Goal: Register for event/course

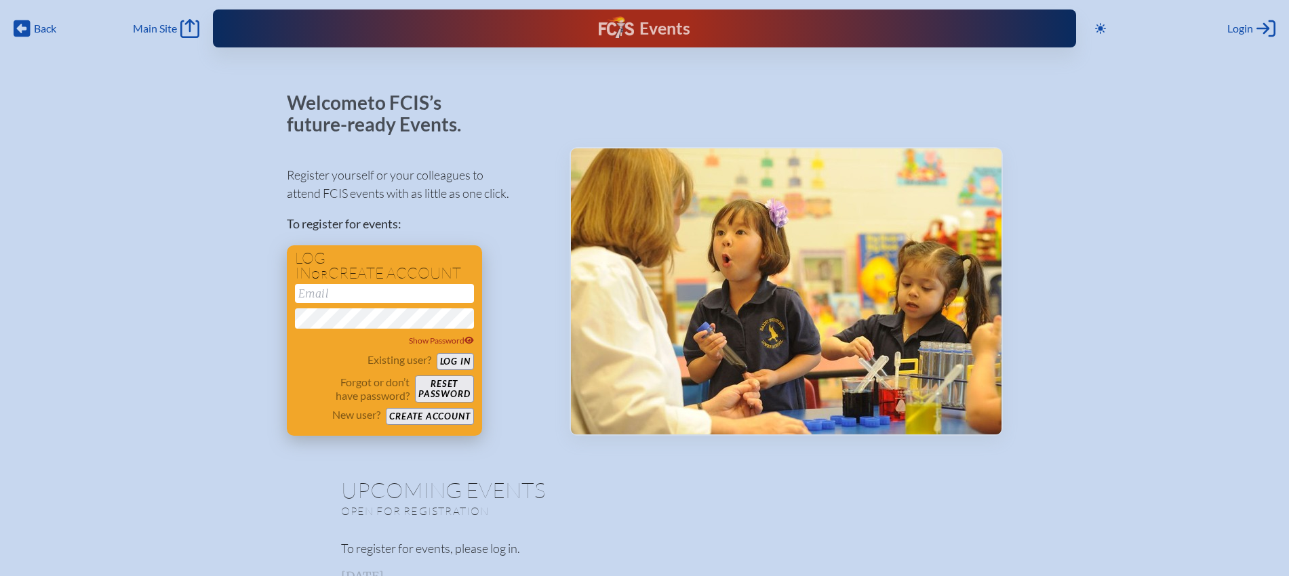
type input "[EMAIL_ADDRESS][DOMAIN_NAME]"
click at [462, 356] on button "Log in" at bounding box center [455, 361] width 37 height 17
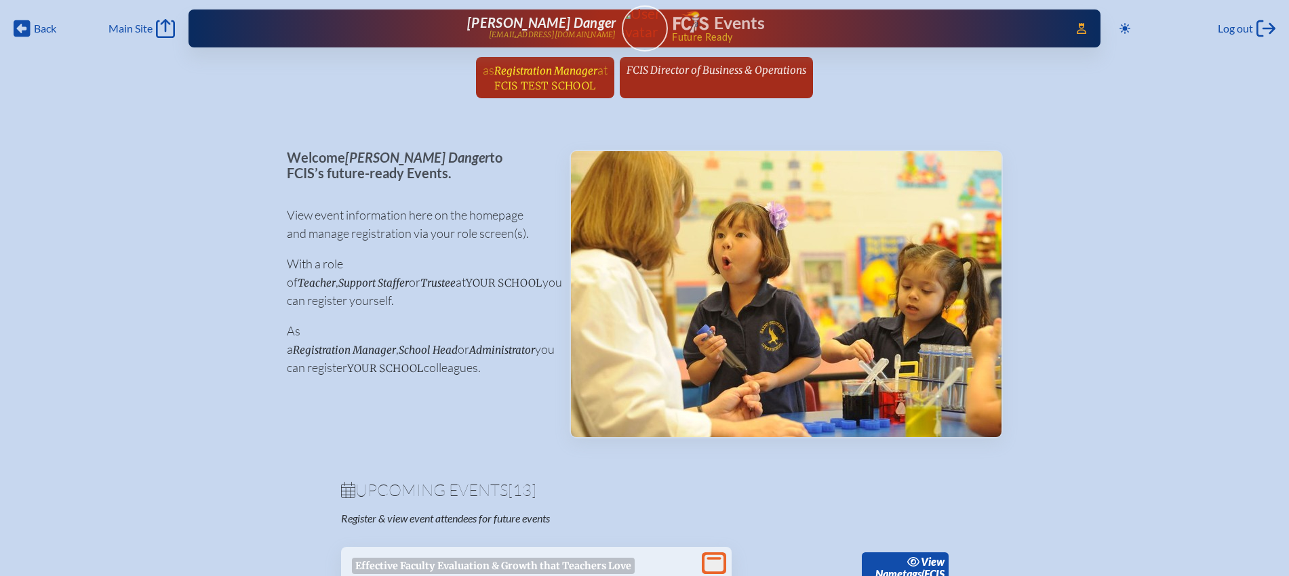
click at [565, 73] on span "Registration Manager" at bounding box center [545, 70] width 103 height 13
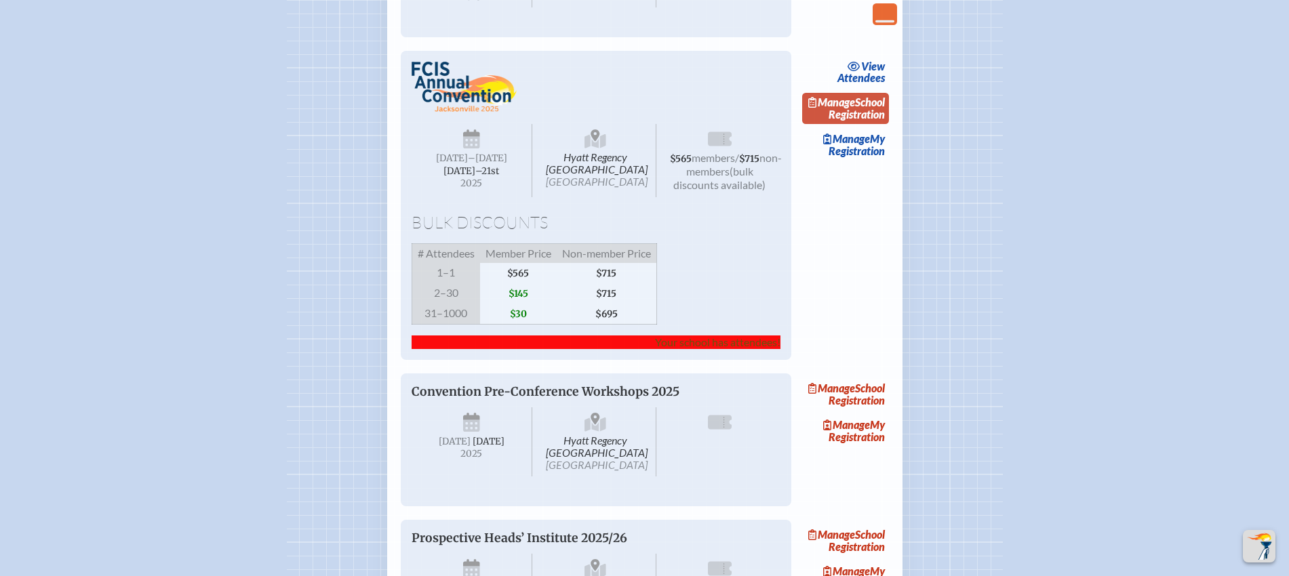
scroll to position [1017, 0]
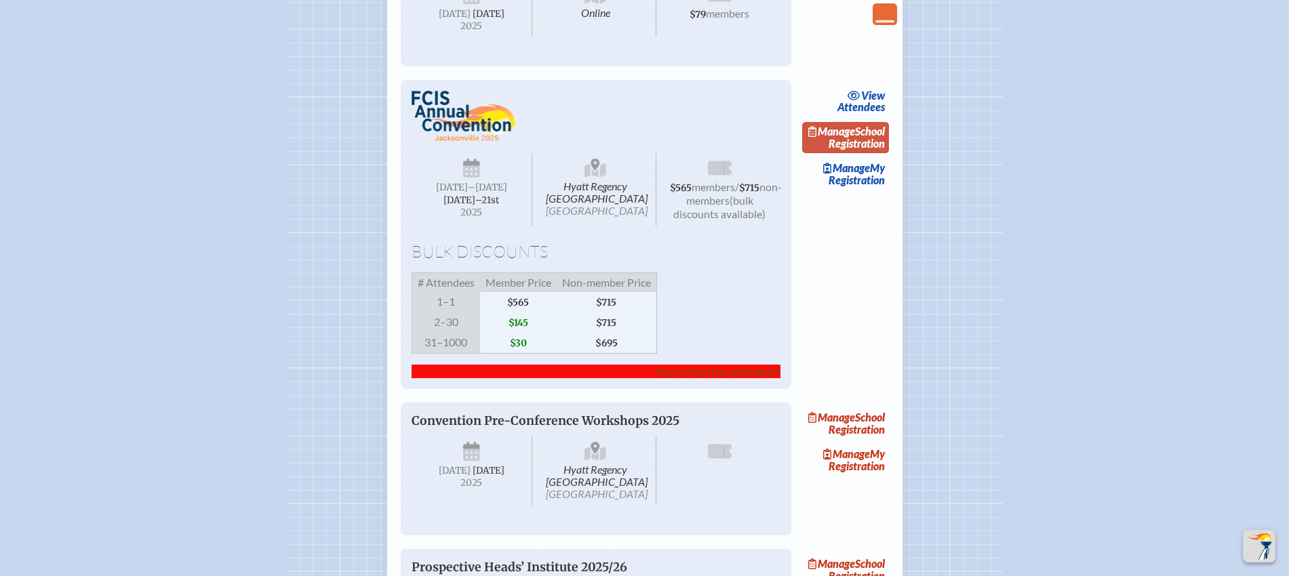
click at [875, 153] on link "Manage School Registration" at bounding box center [845, 137] width 87 height 31
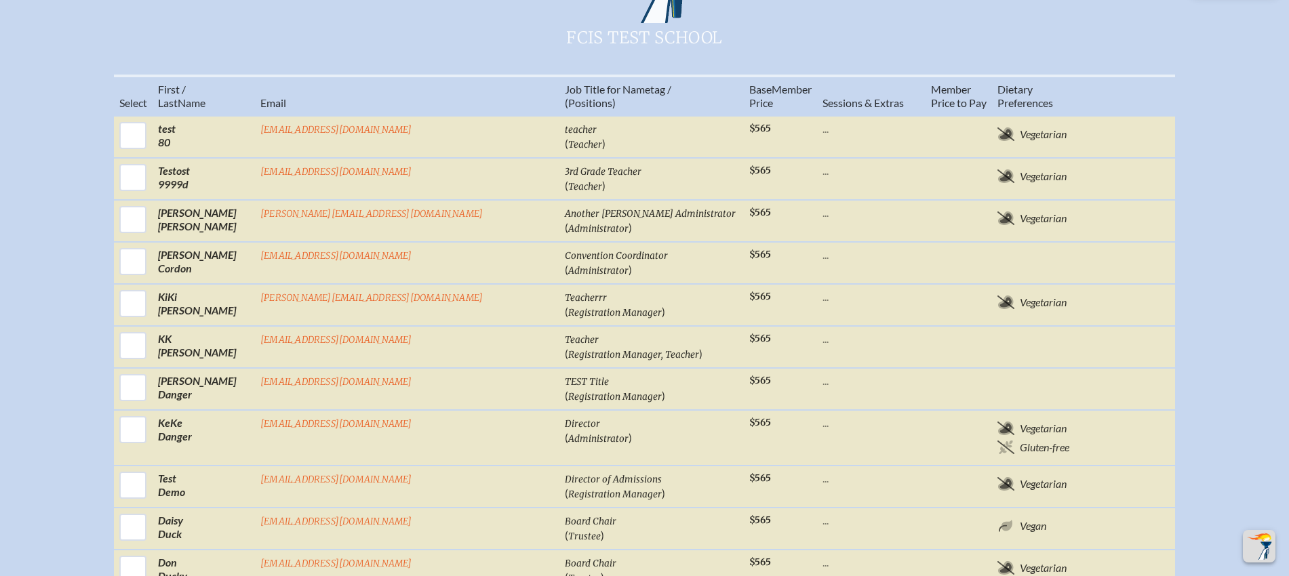
scroll to position [932, 0]
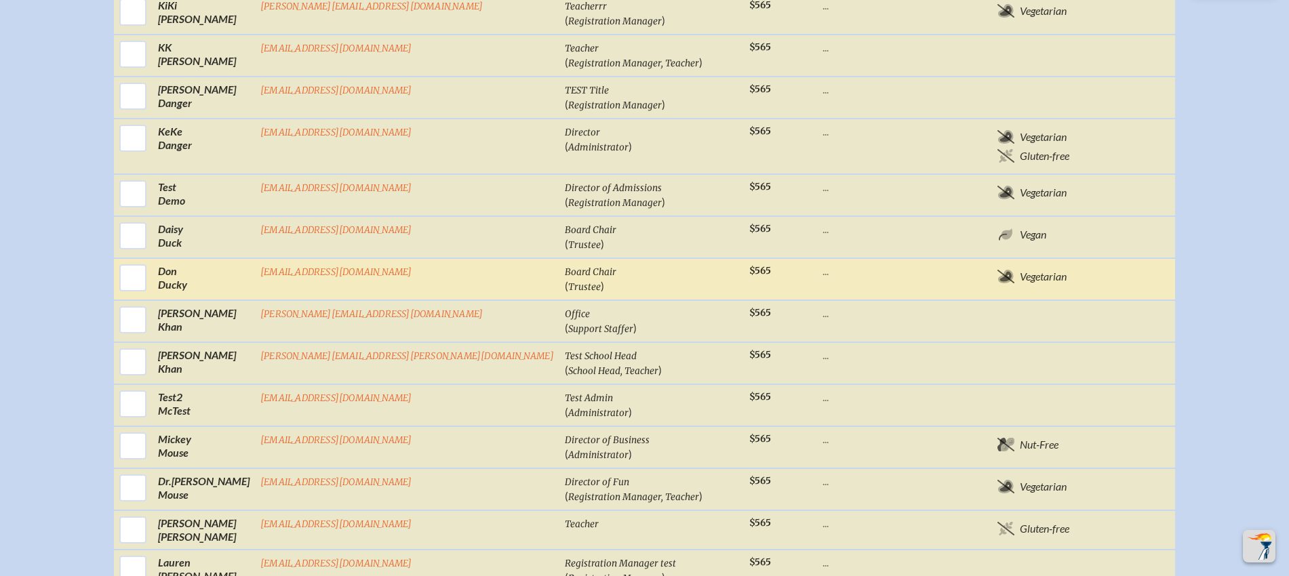
click at [150, 292] on input "checkbox" at bounding box center [133, 278] width 34 height 34
checkbox input "true"
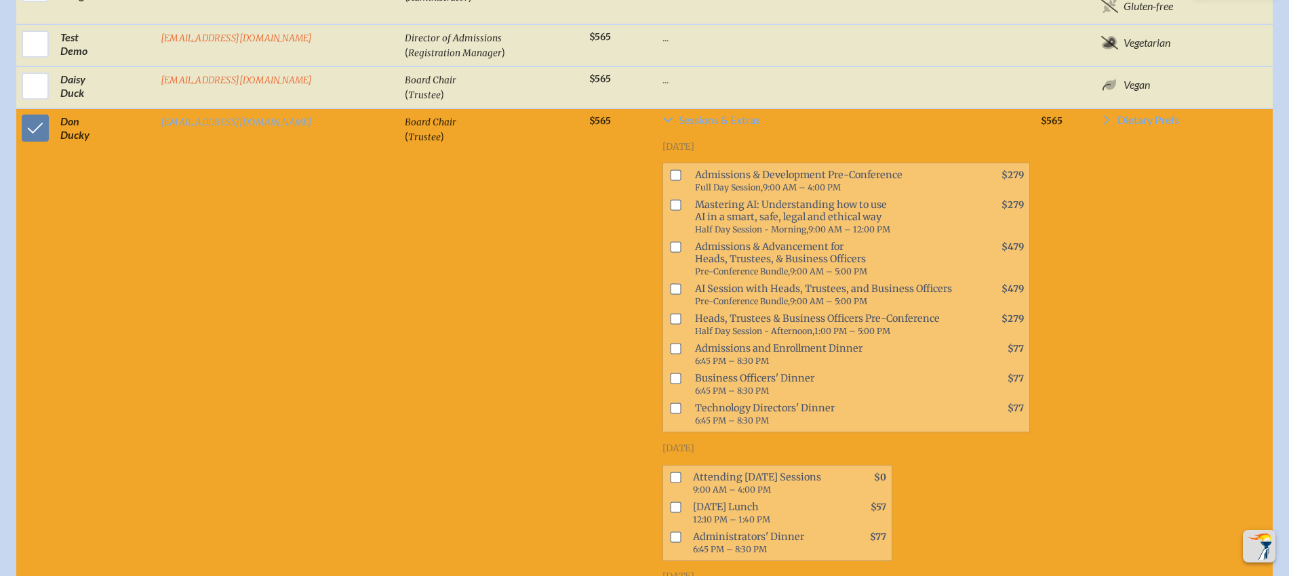
scroll to position [1116, 0]
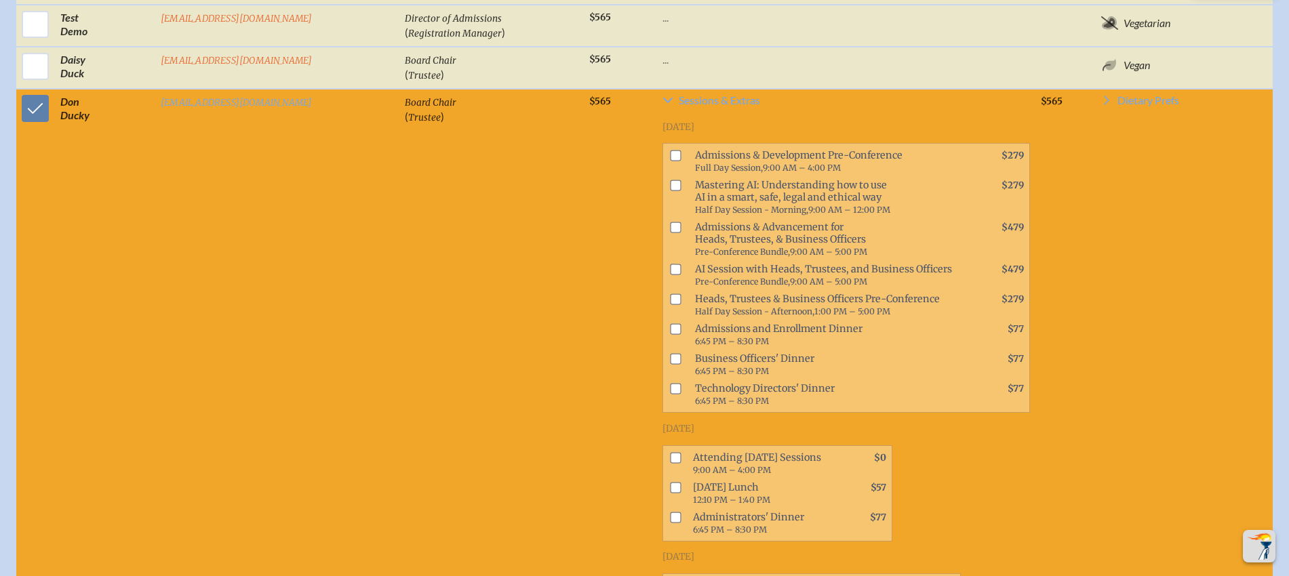
click at [670, 161] on input "checkbox" at bounding box center [675, 156] width 11 height 11
checkbox input "true"
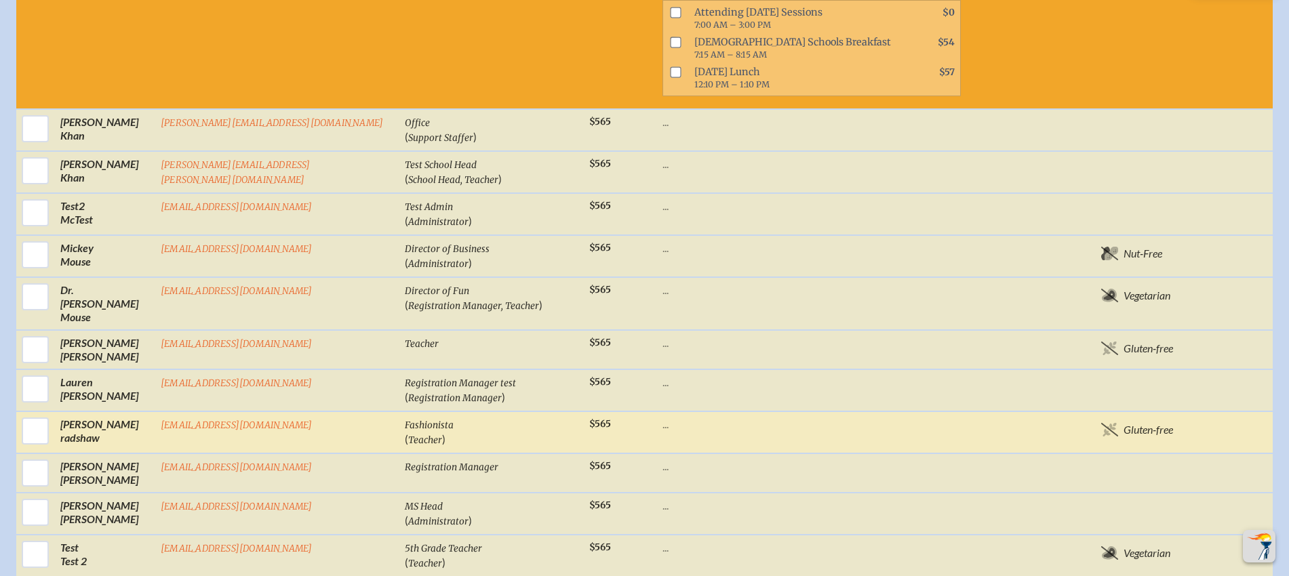
scroll to position [1794, 0]
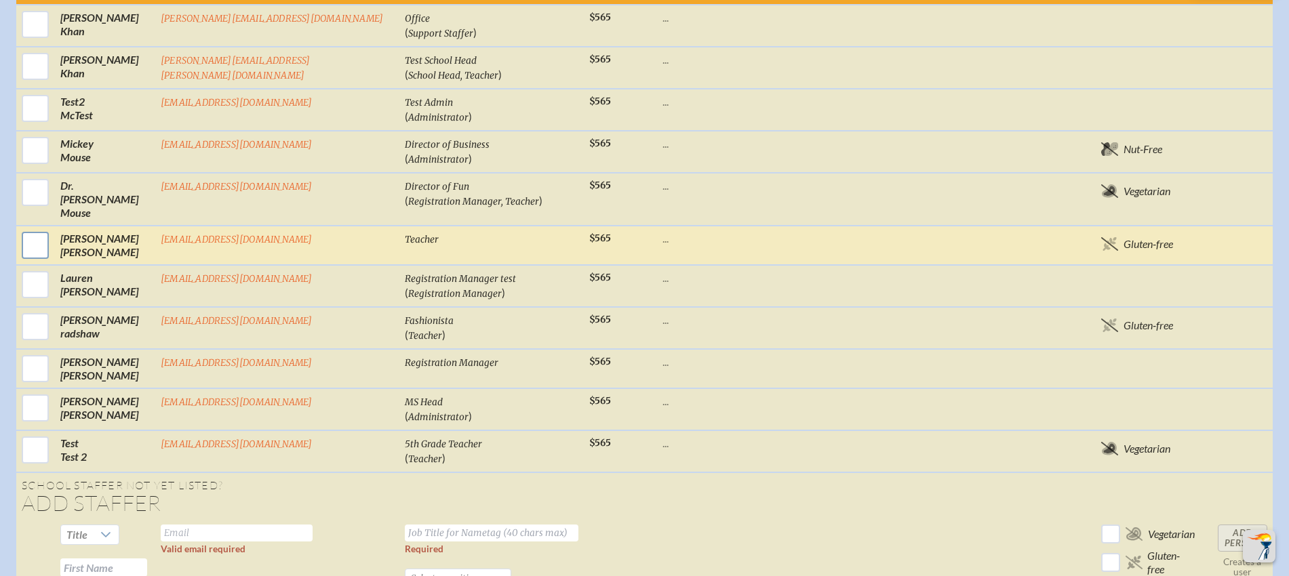
click at [36, 236] on input "checkbox" at bounding box center [35, 246] width 34 height 34
checkbox input "true"
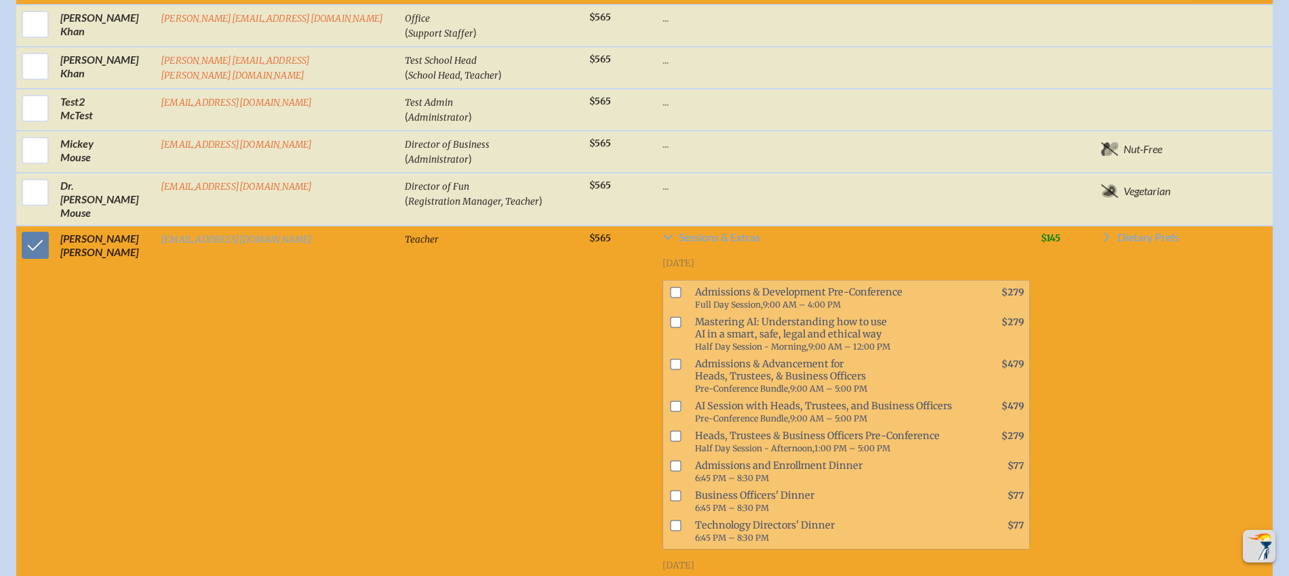
click at [670, 431] on input "checkbox" at bounding box center [675, 436] width 11 height 11
checkbox input "true"
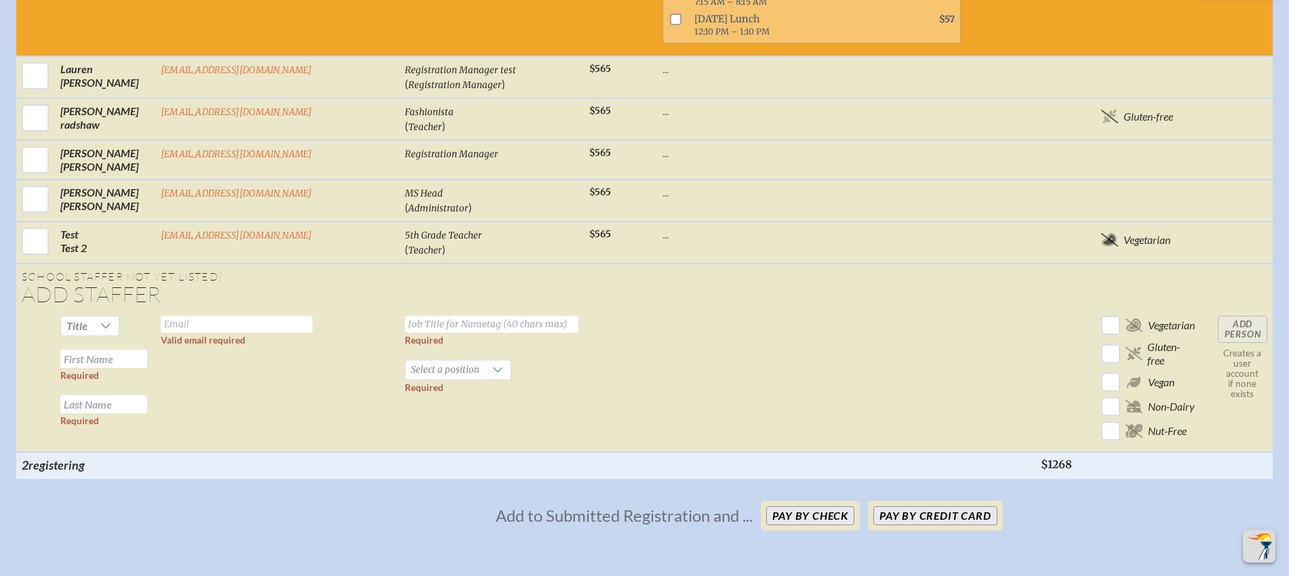
scroll to position [2896, 0]
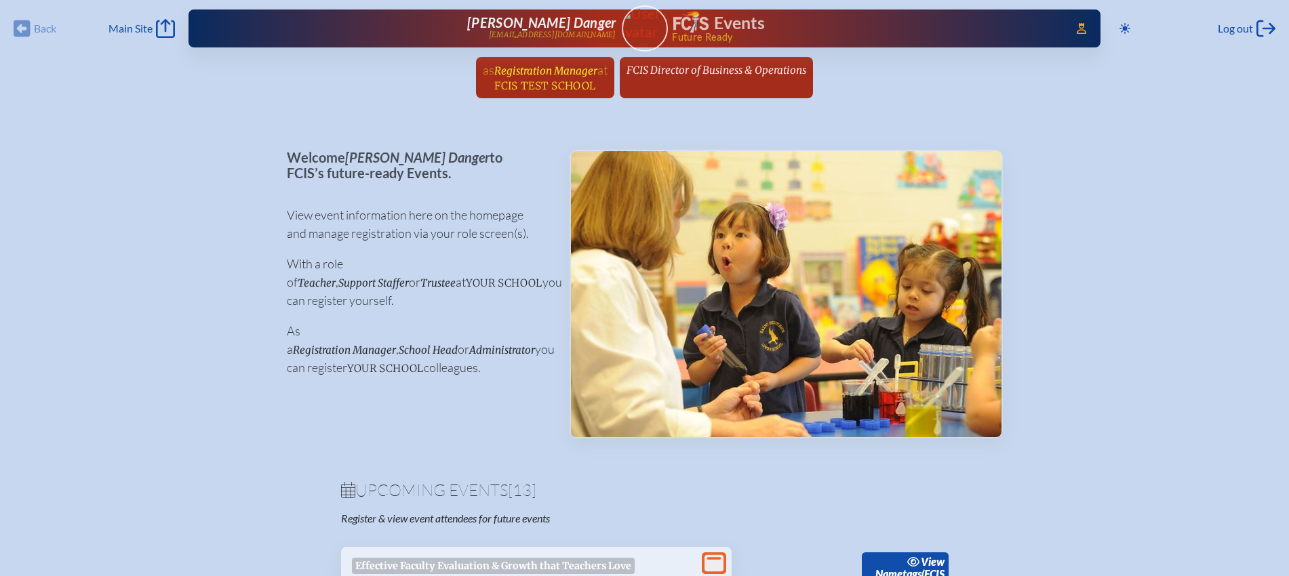
click at [581, 76] on span "Registration Manager" at bounding box center [545, 70] width 103 height 13
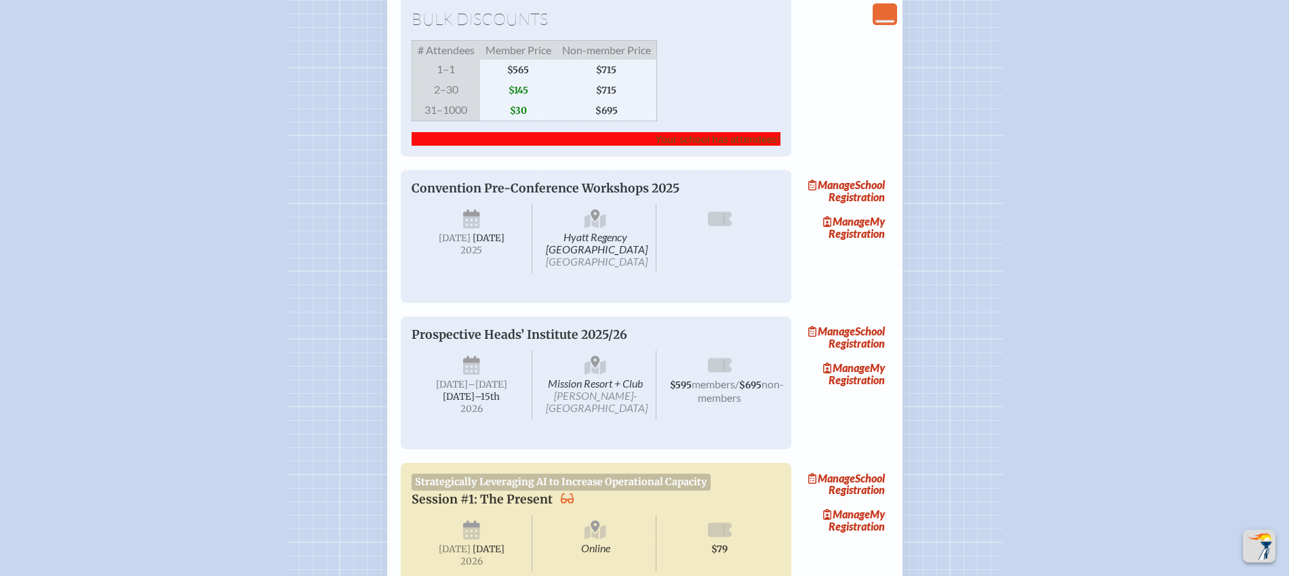
scroll to position [1441, 0]
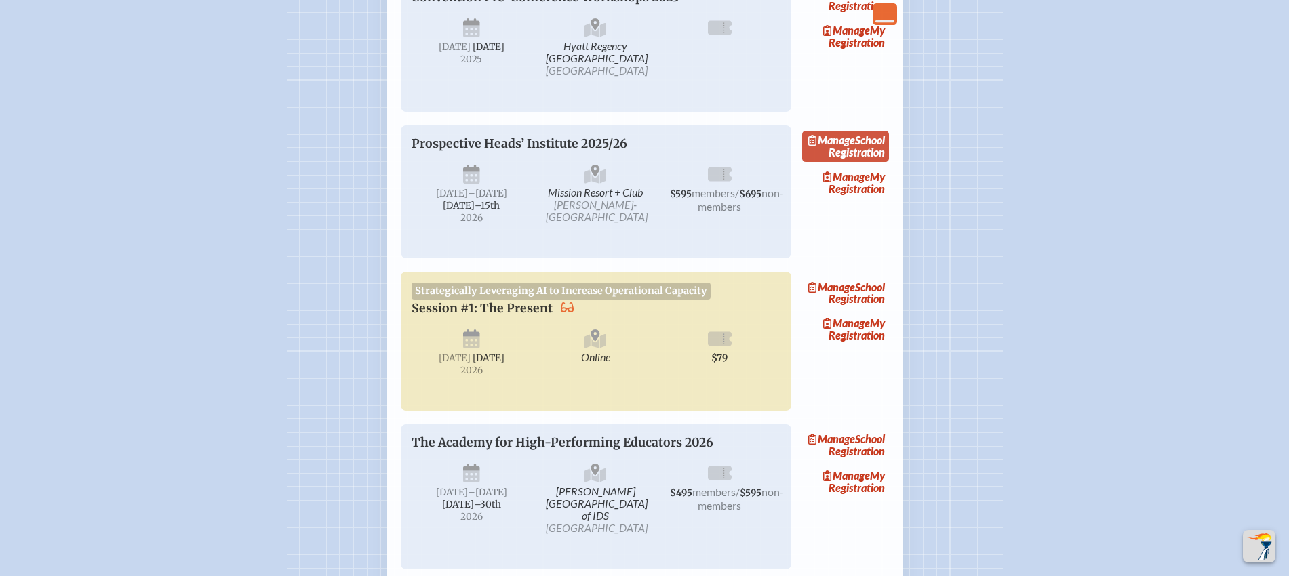
click at [863, 162] on link "Manage School Registration" at bounding box center [845, 146] width 87 height 31
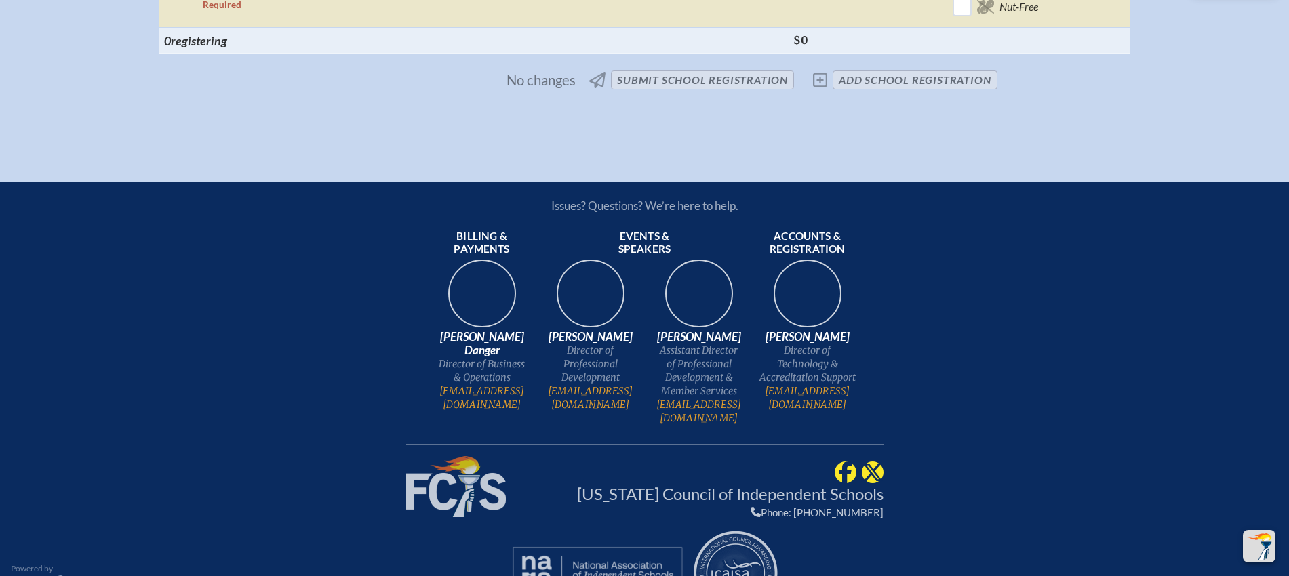
scroll to position [1356, 0]
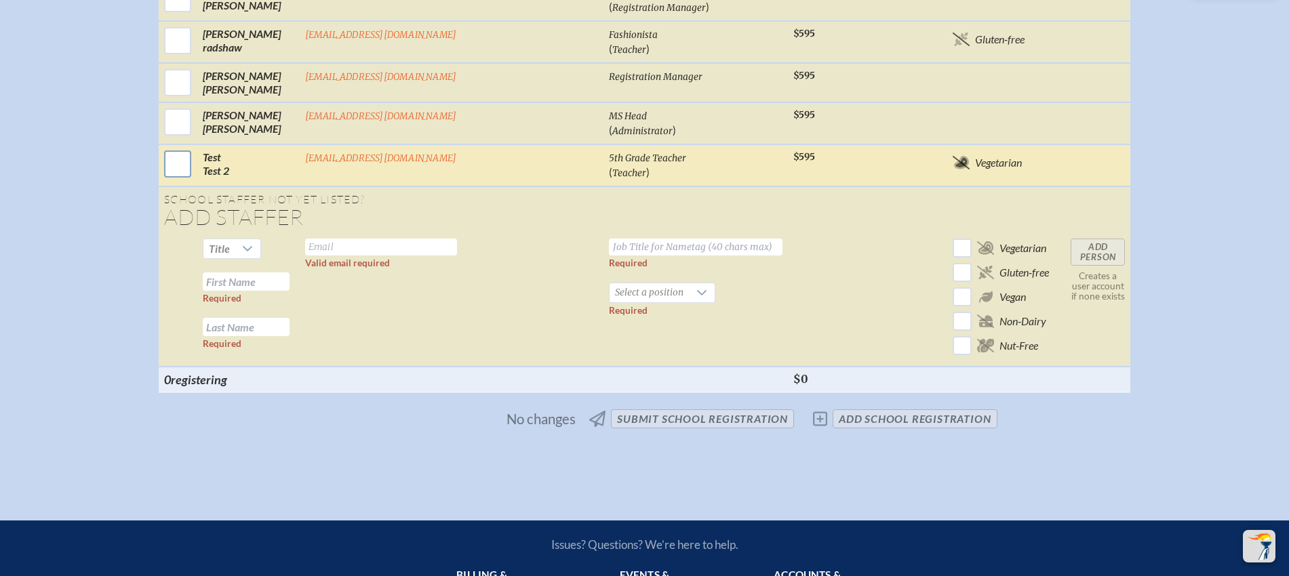
click at [195, 165] on input "checkbox" at bounding box center [178, 164] width 34 height 34
checkbox input "true"
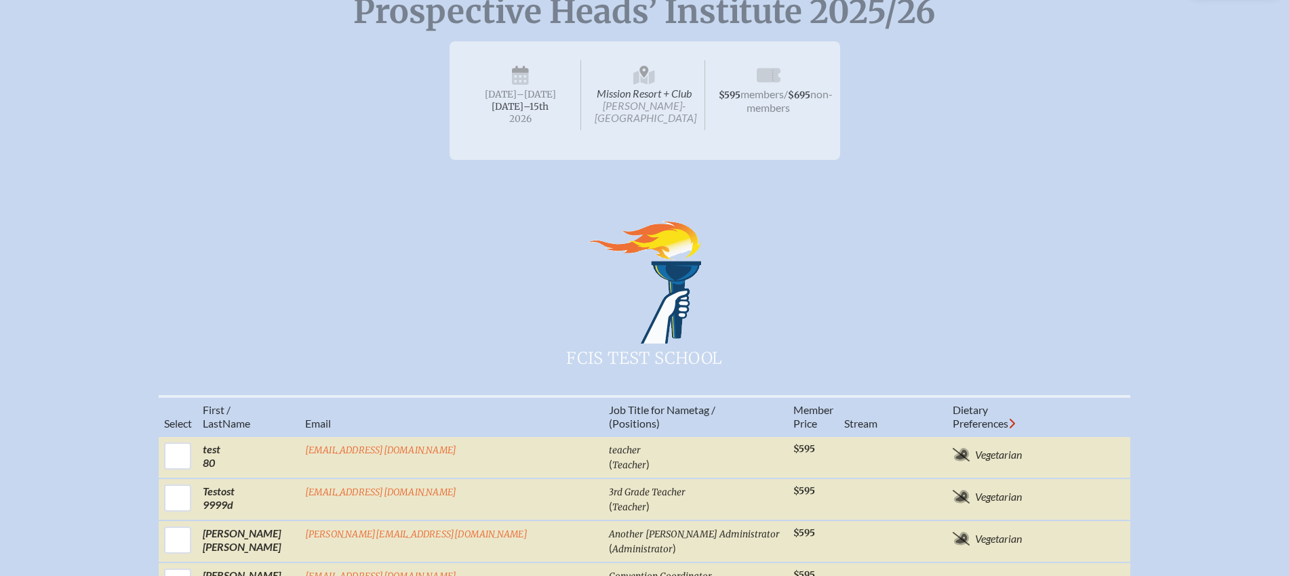
scroll to position [0, 0]
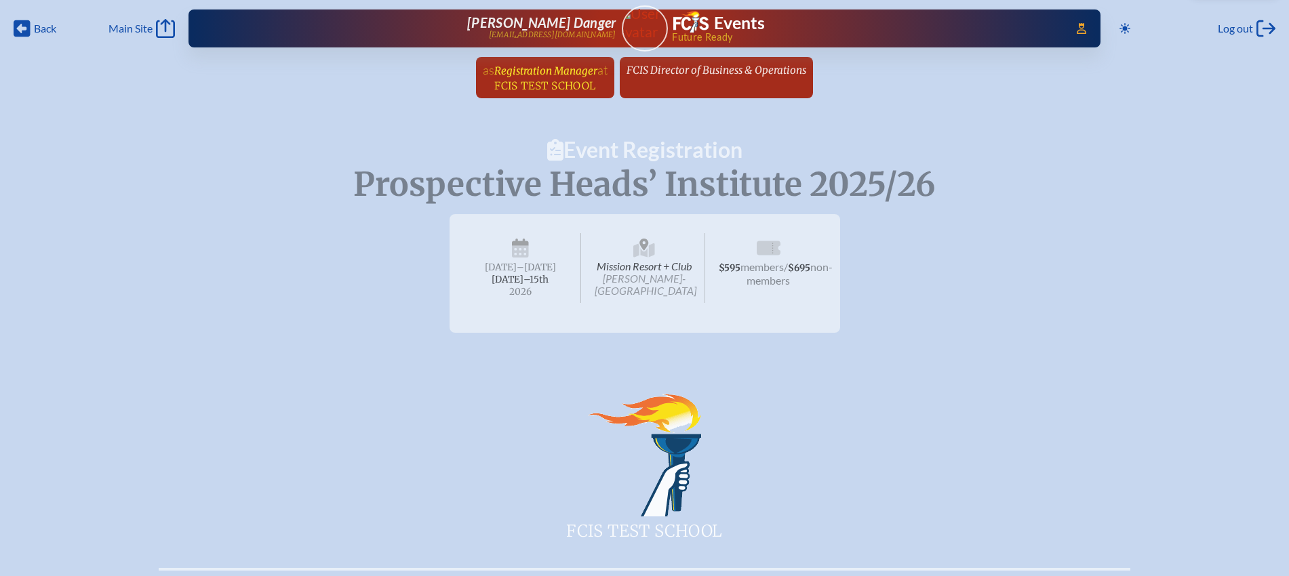
click at [566, 81] on span "FCIS Test School" at bounding box center [544, 85] width 101 height 13
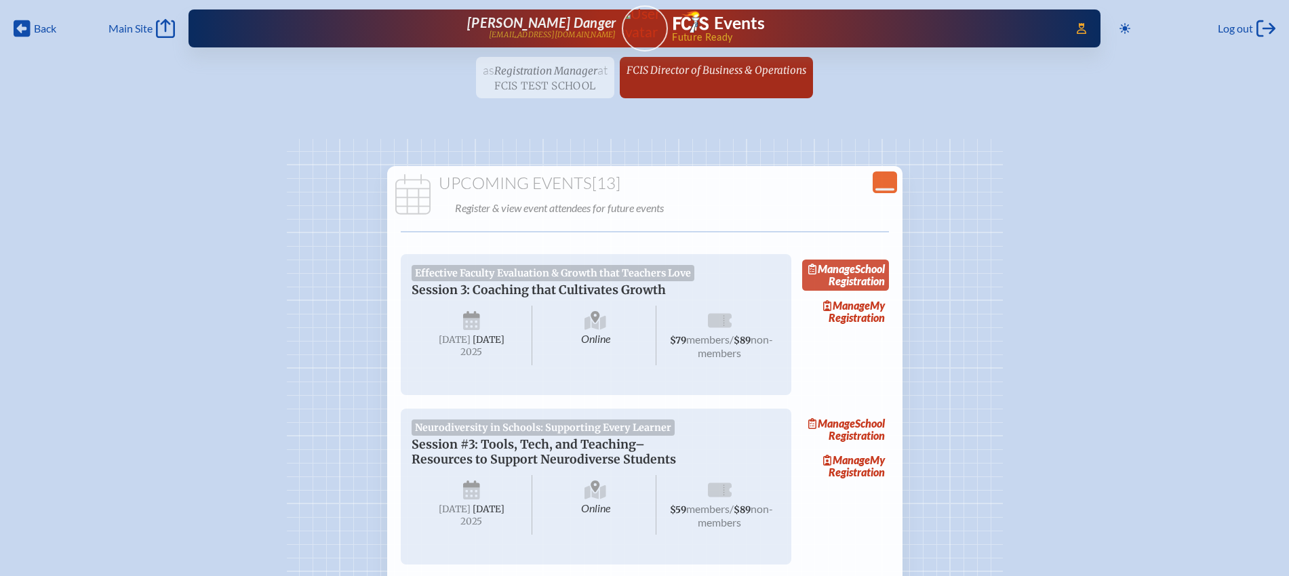
click at [870, 285] on link "Manage School Registration" at bounding box center [845, 275] width 87 height 31
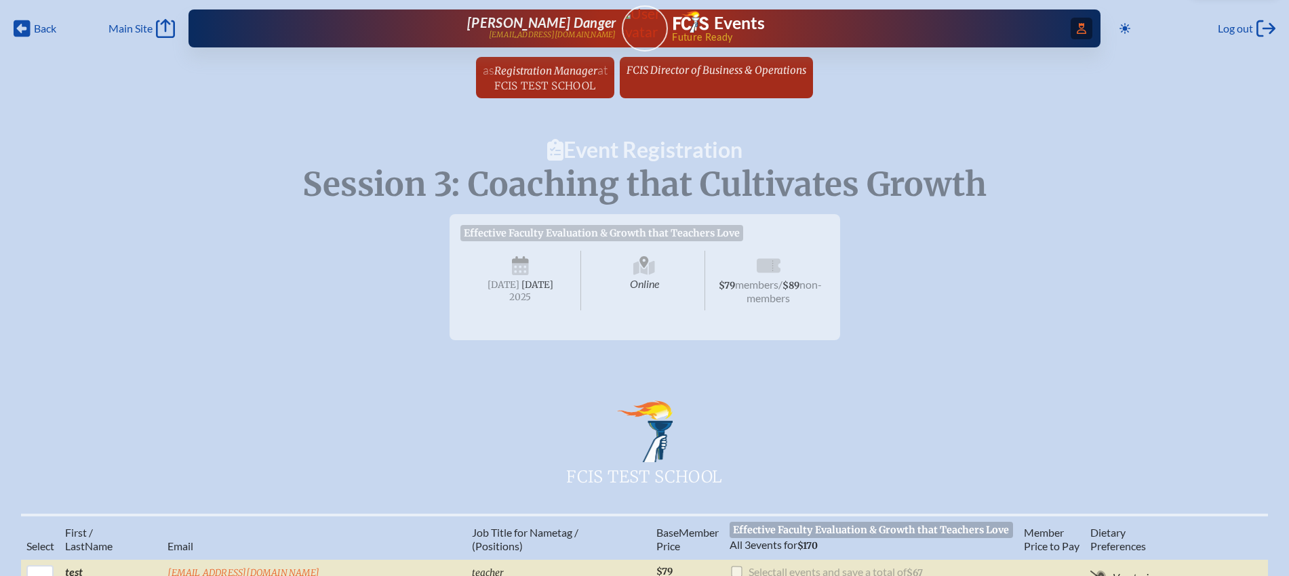
click at [1082, 26] on span "Access Users..." at bounding box center [1082, 29] width 22 height 22
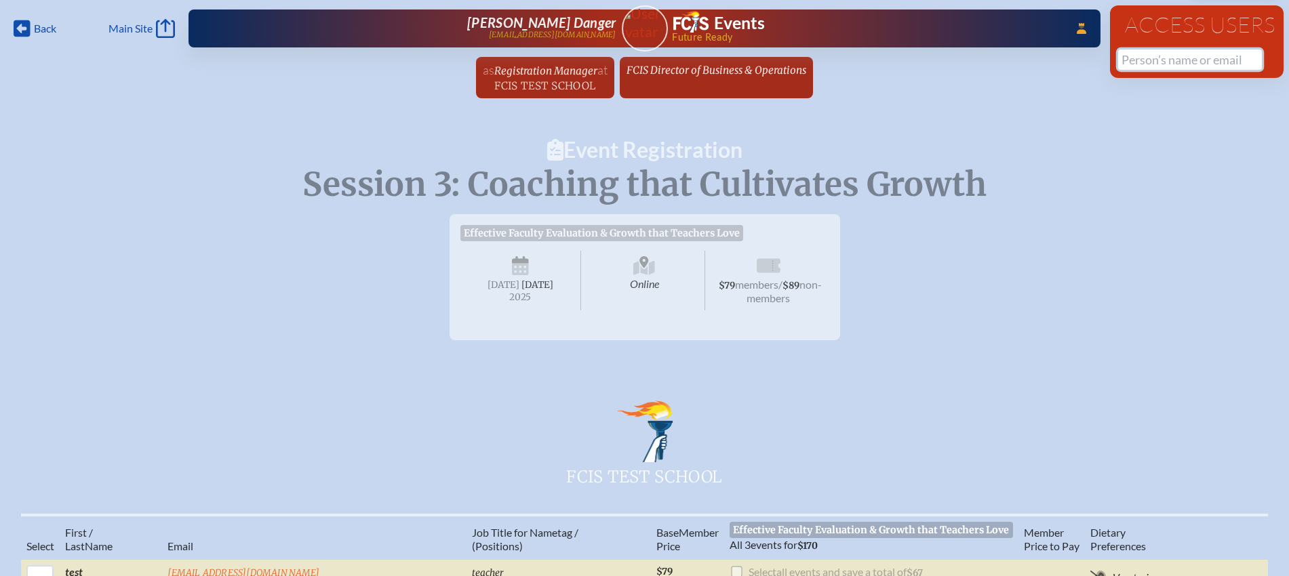
click at [1129, 66] on input "text" at bounding box center [1190, 60] width 144 height 20
type input "p"
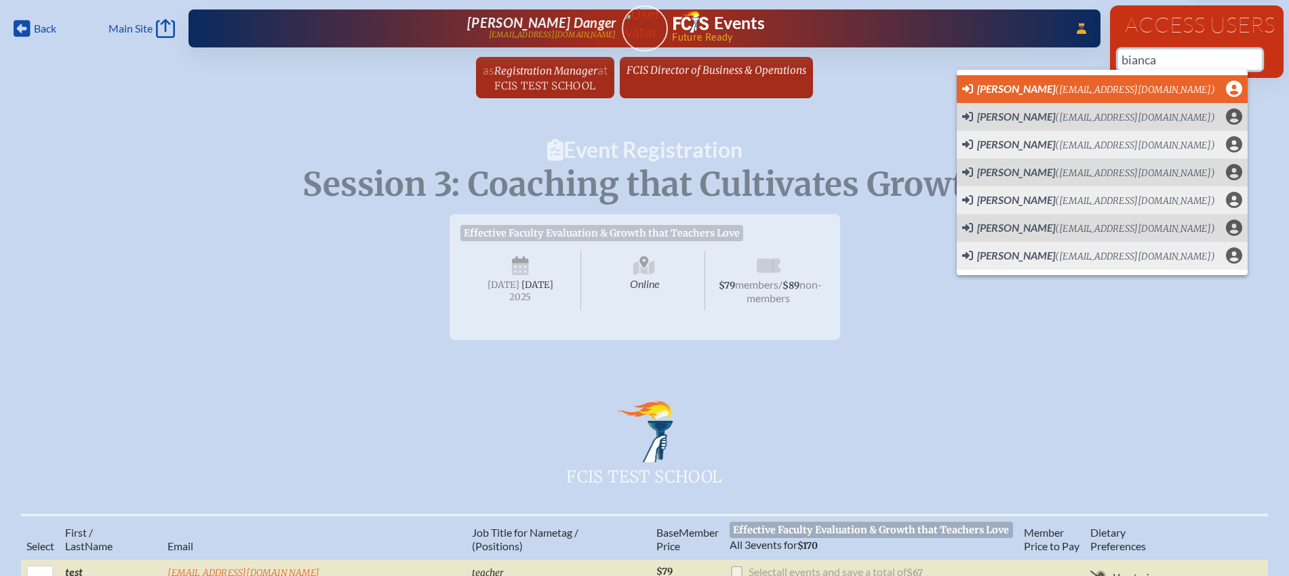
scroll to position [0, 13]
click at [1022, 85] on span "Bianca Moore" at bounding box center [1016, 88] width 78 height 13
type input "bmoore@parkmaitland.org"
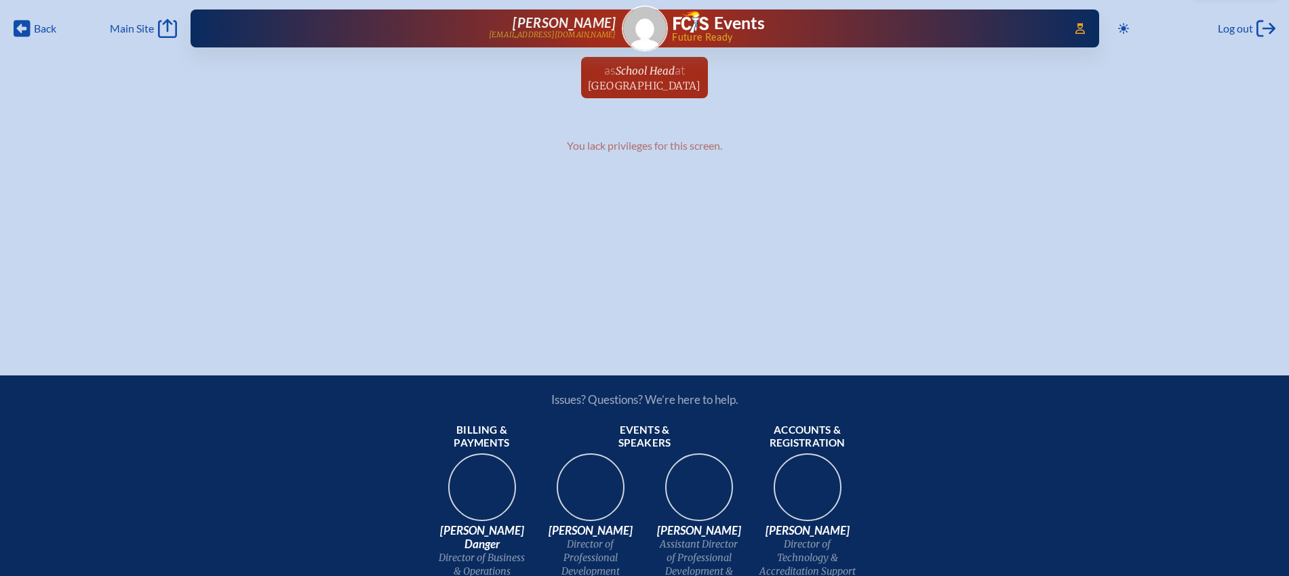
click at [659, 81] on span "Park Maitland School" at bounding box center [644, 85] width 113 height 13
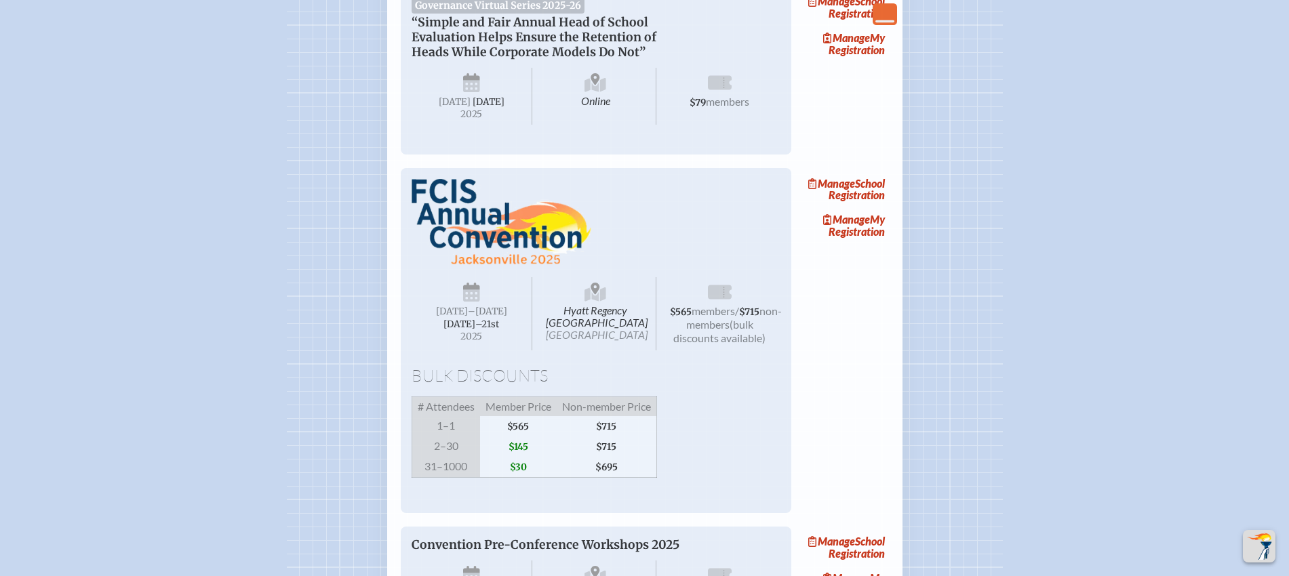
scroll to position [932, 0]
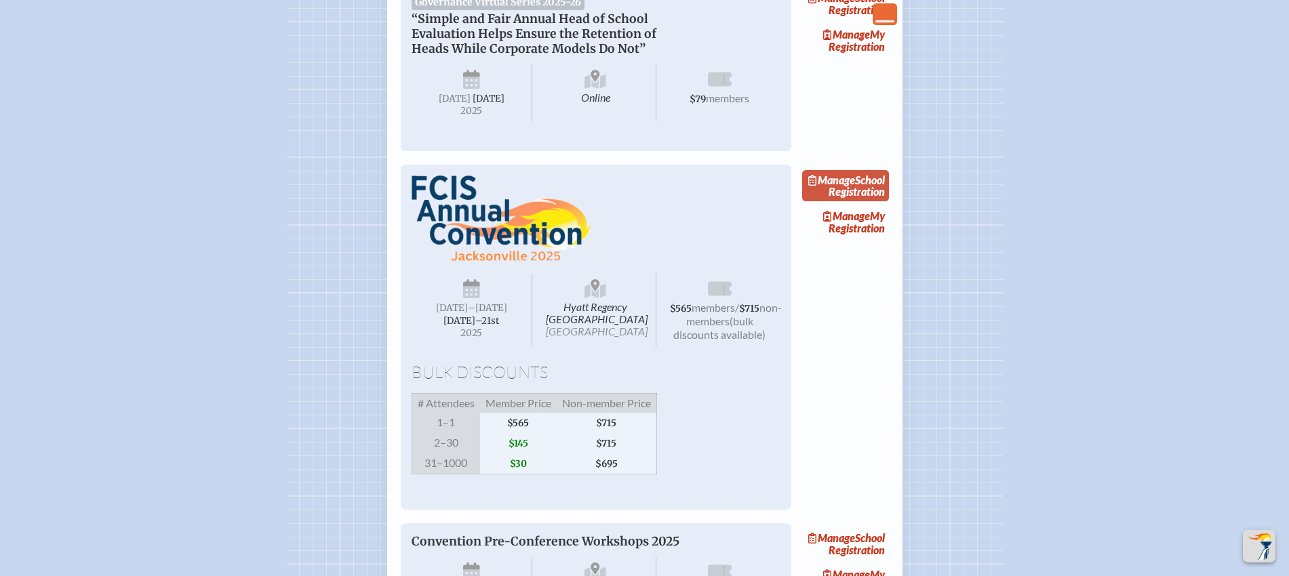
click at [875, 201] on link "Manage School Registration" at bounding box center [845, 185] width 87 height 31
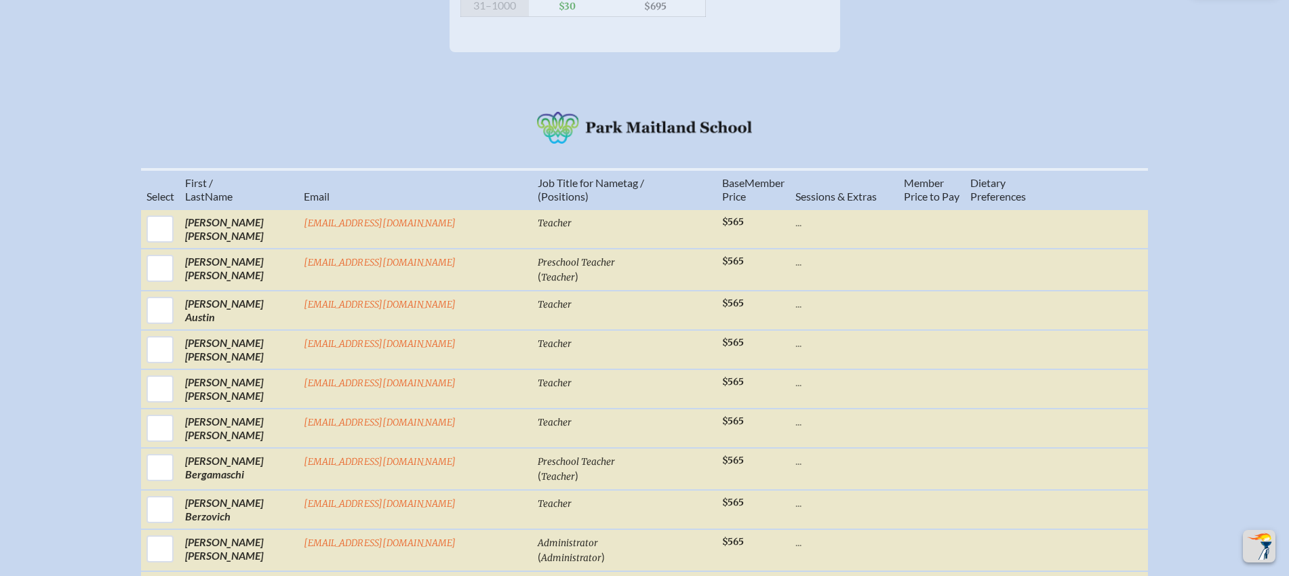
scroll to position [678, 0]
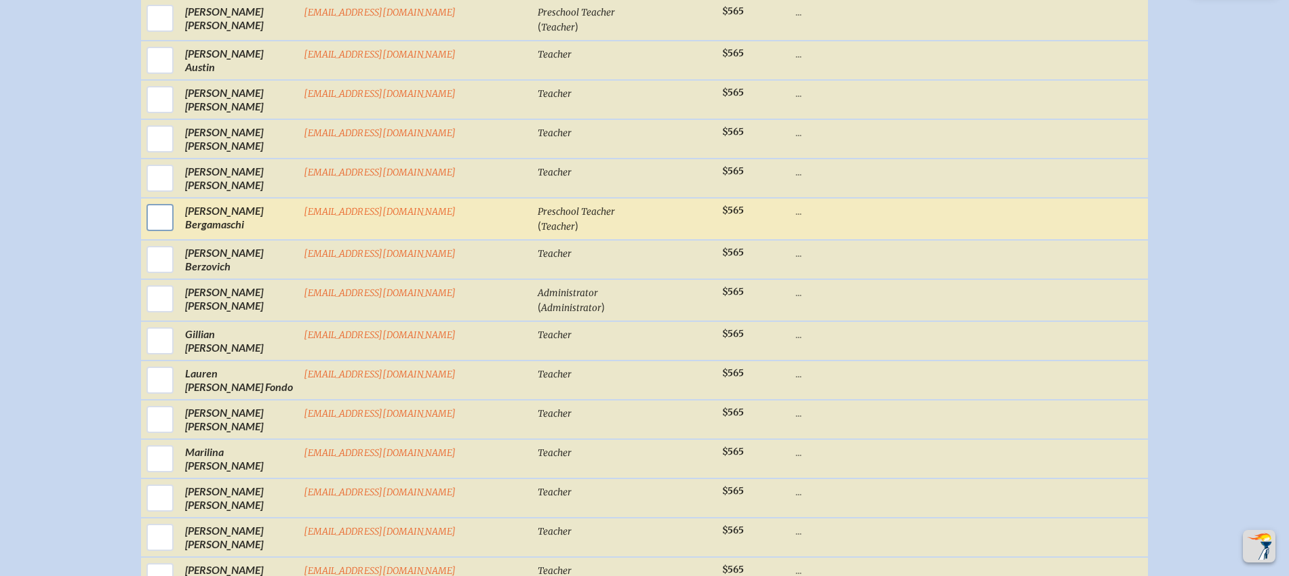
click at [177, 235] on input "checkbox" at bounding box center [160, 218] width 34 height 34
checkbox input "true"
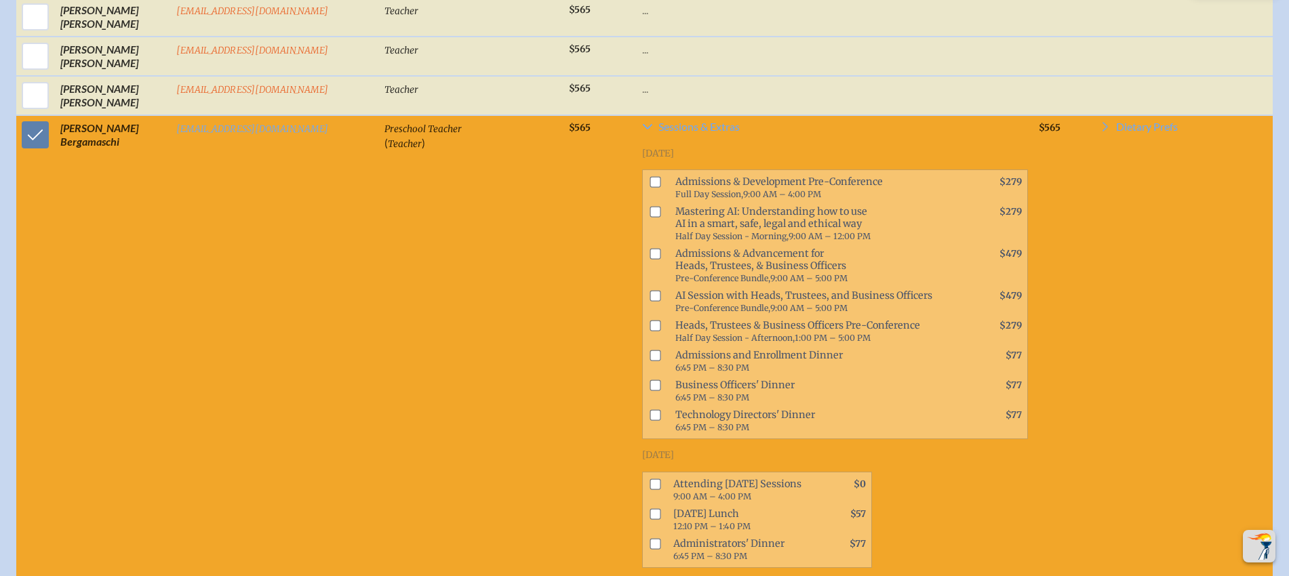
scroll to position [1031, 0]
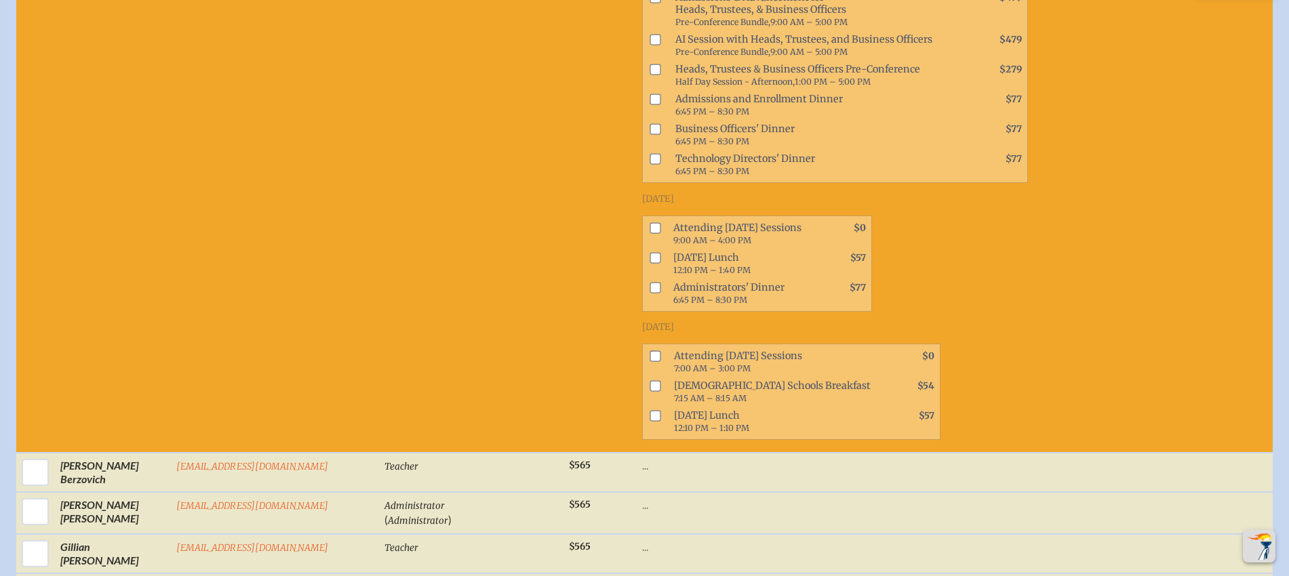
click at [650, 258] on input "checkbox" at bounding box center [655, 257] width 11 height 11
checkbox input "true"
click at [650, 381] on input "checkbox" at bounding box center [655, 385] width 11 height 11
checkbox input "true"
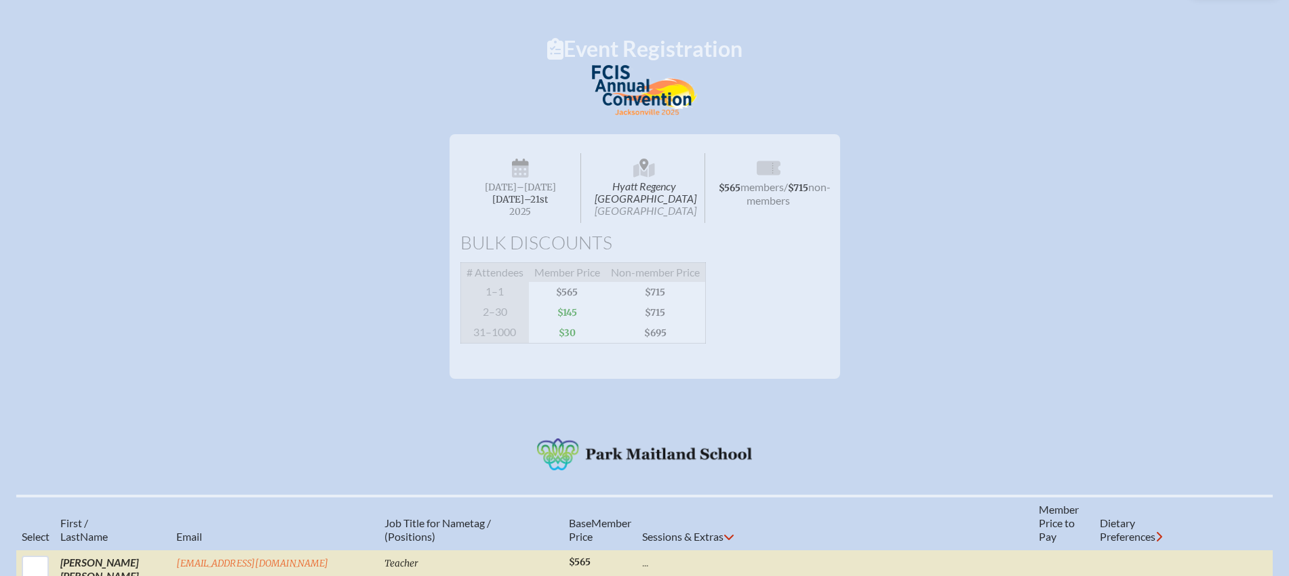
scroll to position [339, 0]
